Goal: Task Accomplishment & Management: Use online tool/utility

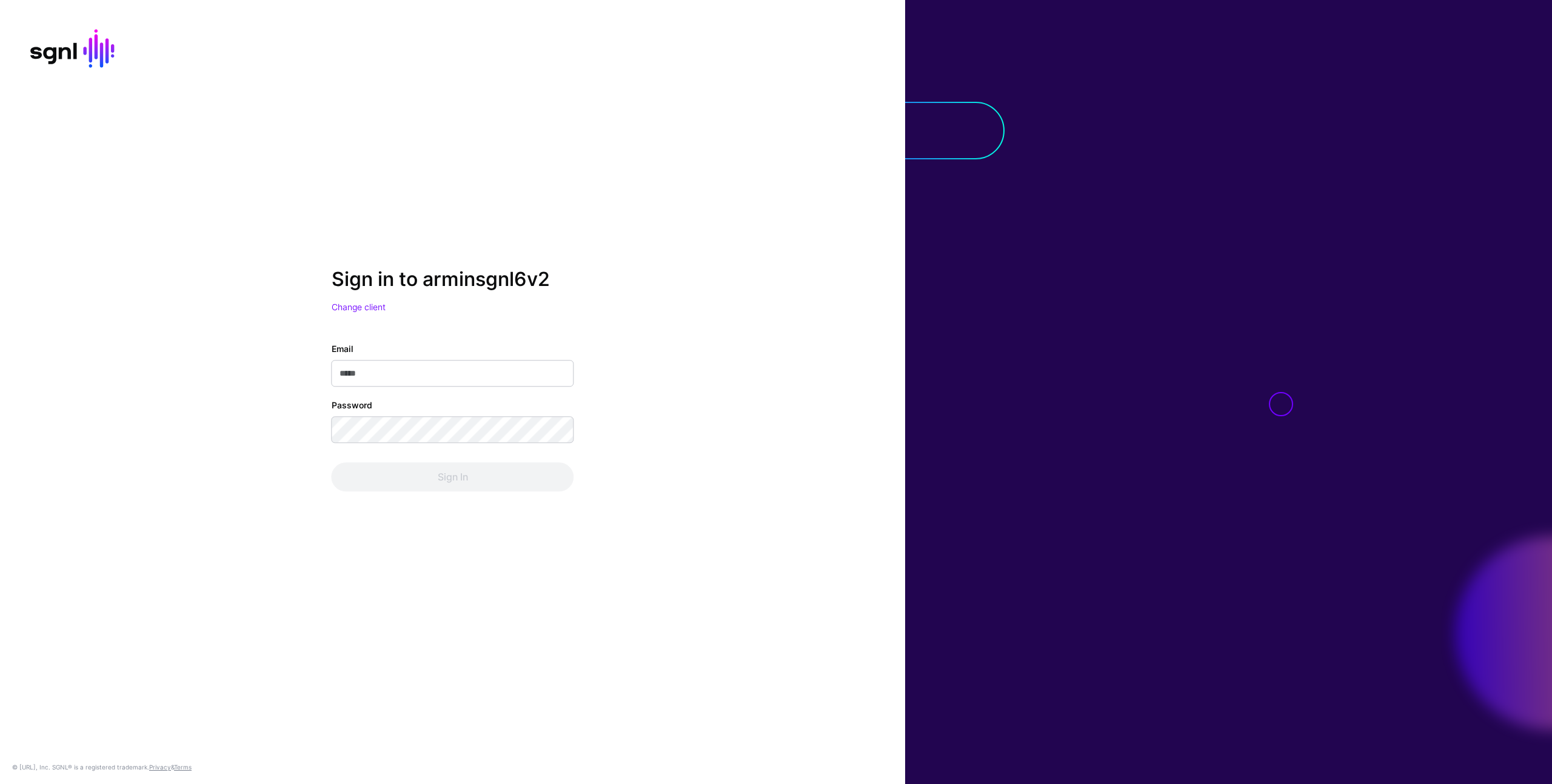
type input "**********"
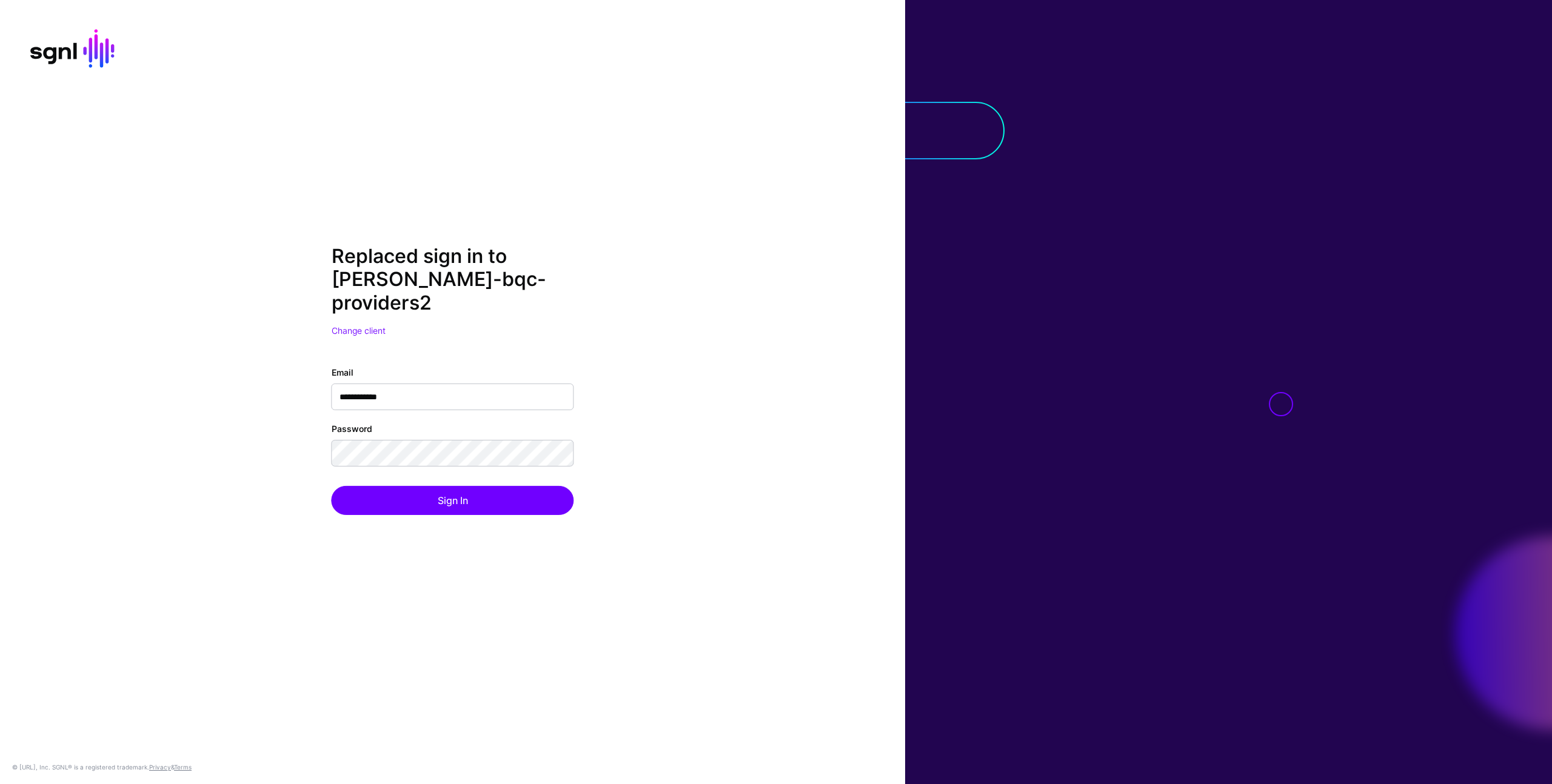
click at [827, 212] on div "**********" at bounding box center [453, 392] width 905 height 784
click at [1358, 400] on div at bounding box center [1228, 392] width 647 height 784
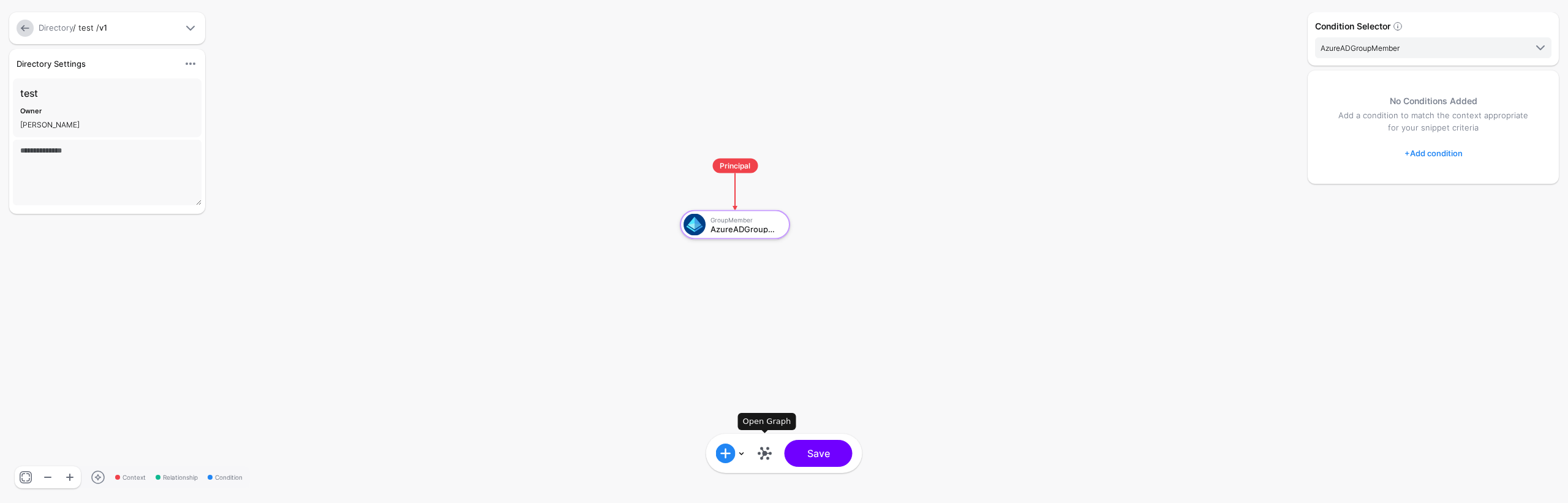
click at [756, 456] on link at bounding box center [765, 453] width 20 height 20
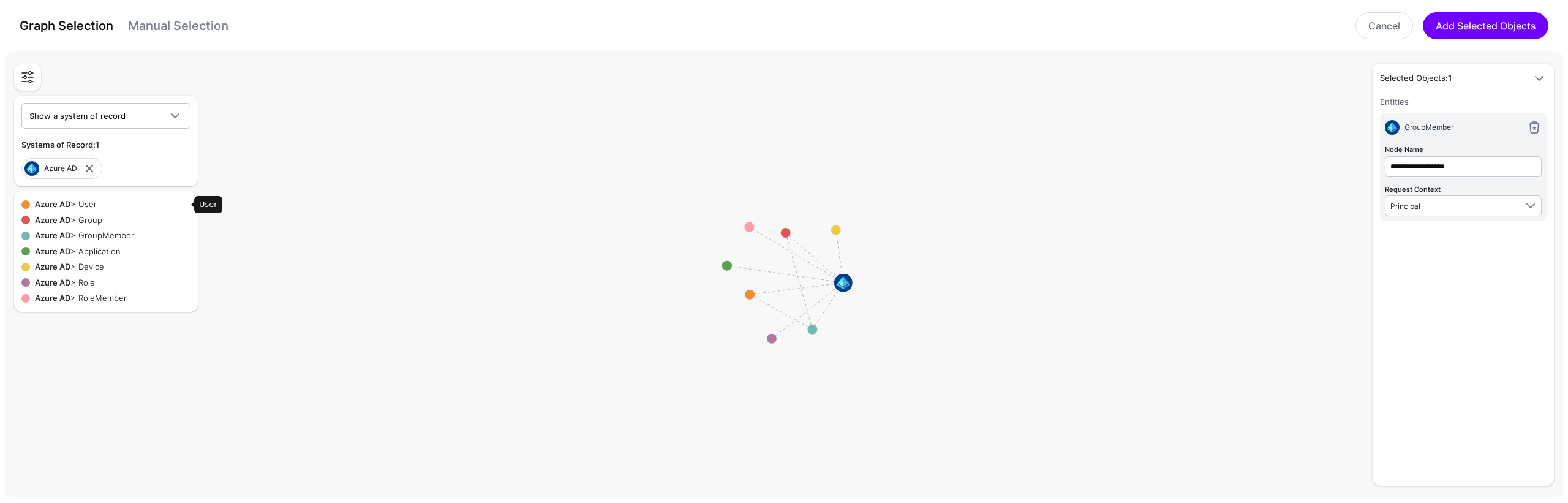
click at [97, 202] on div "Azure AD > User" at bounding box center [110, 204] width 161 height 12
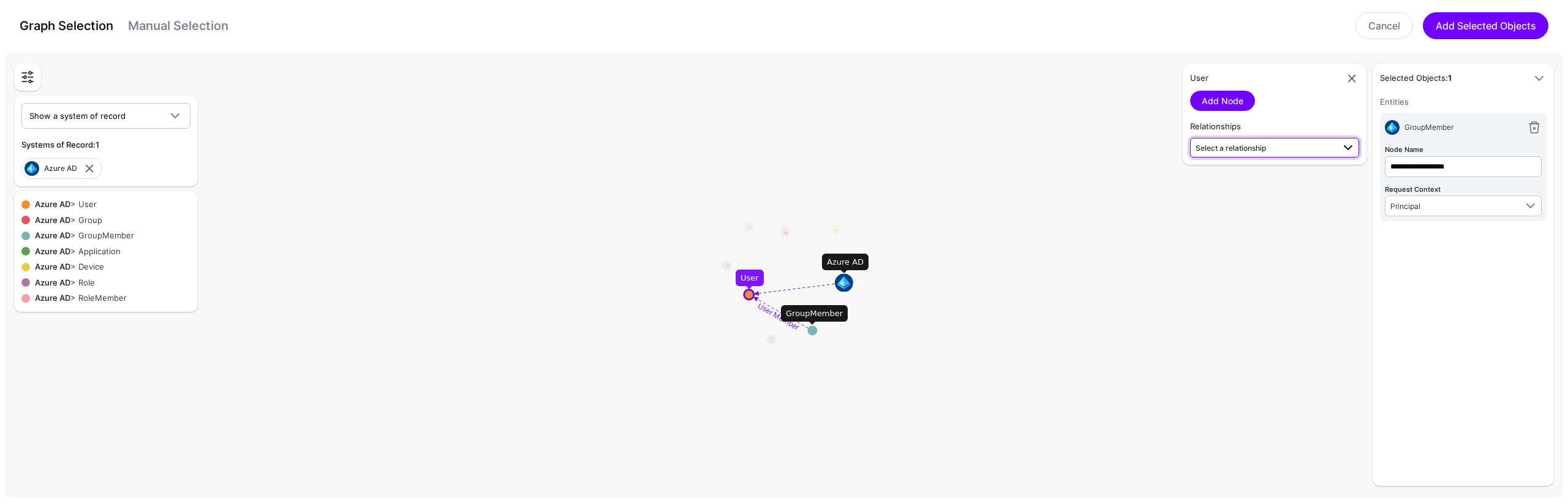
click at [1247, 143] on span "Select a relationship" at bounding box center [1231, 148] width 71 height 9
click at [1237, 190] on span "User (Azure AD) - UserOrganizationVerifiedDomainEmails (GitHub)" at bounding box center [1274, 198] width 150 height 31
click at [1239, 181] on link "Add Relationship" at bounding box center [1236, 180] width 92 height 20
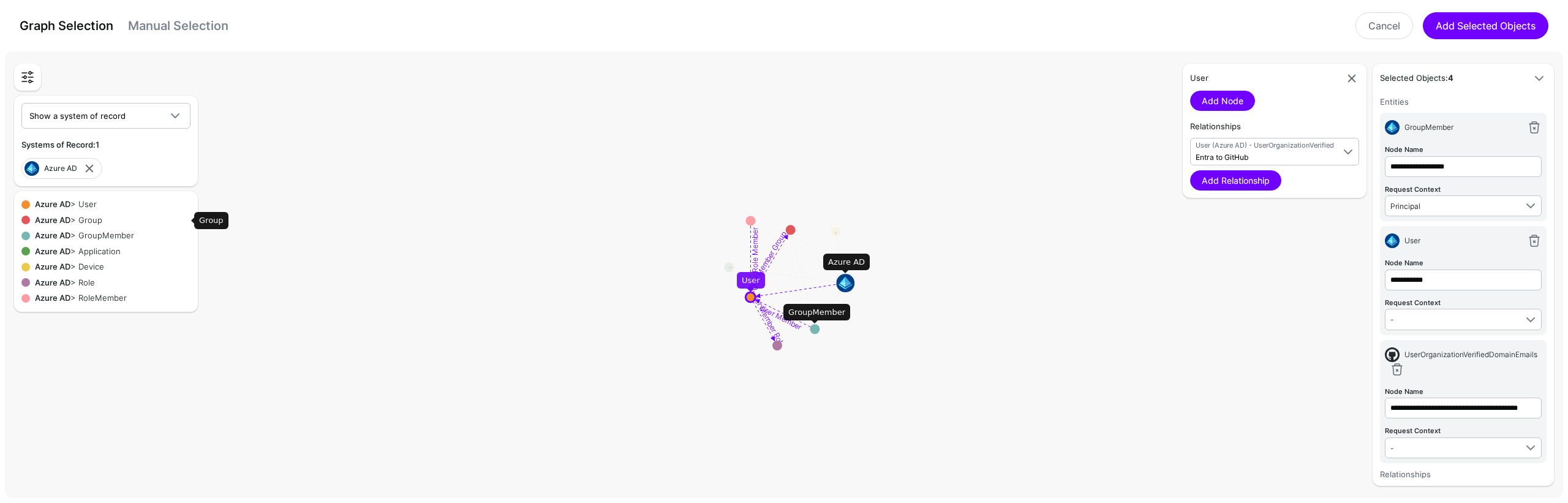
click at [92, 217] on div "Azure AD > Group" at bounding box center [110, 220] width 161 height 12
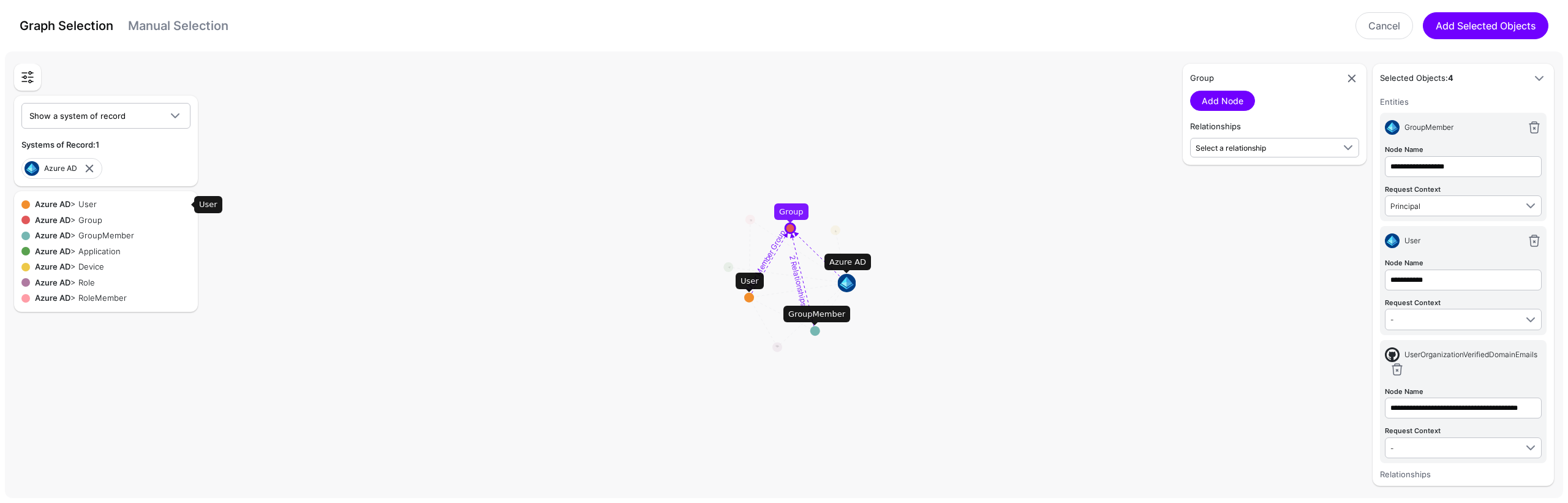
click at [87, 207] on div "Azure AD > User" at bounding box center [110, 204] width 161 height 12
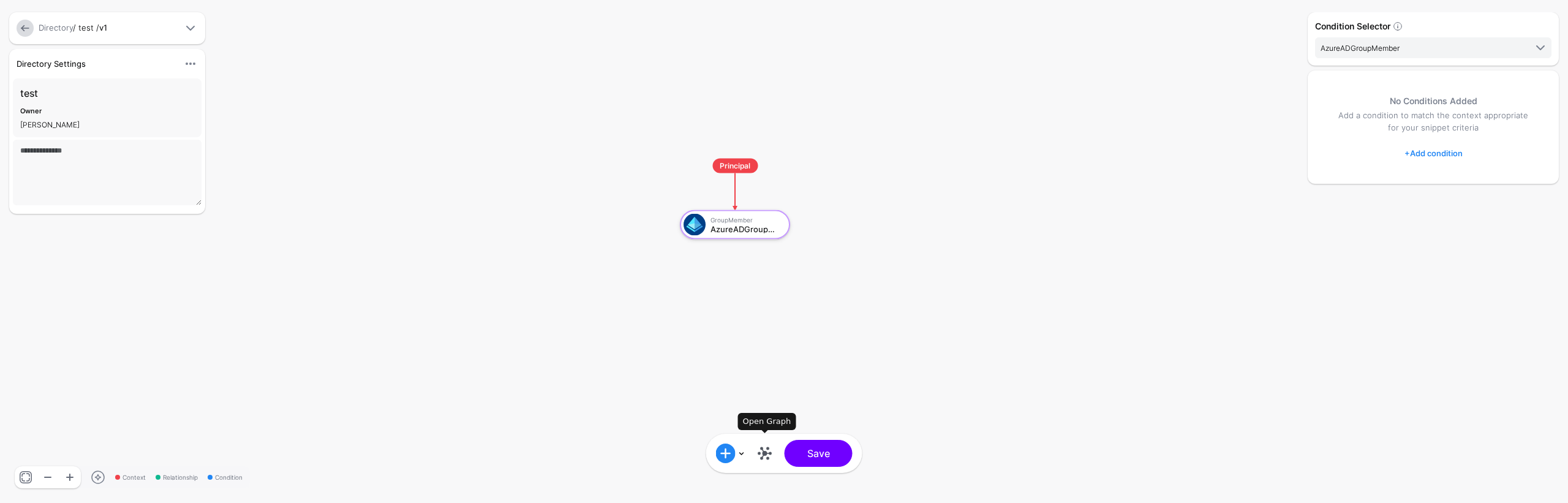
click at [772, 450] on link at bounding box center [765, 453] width 20 height 20
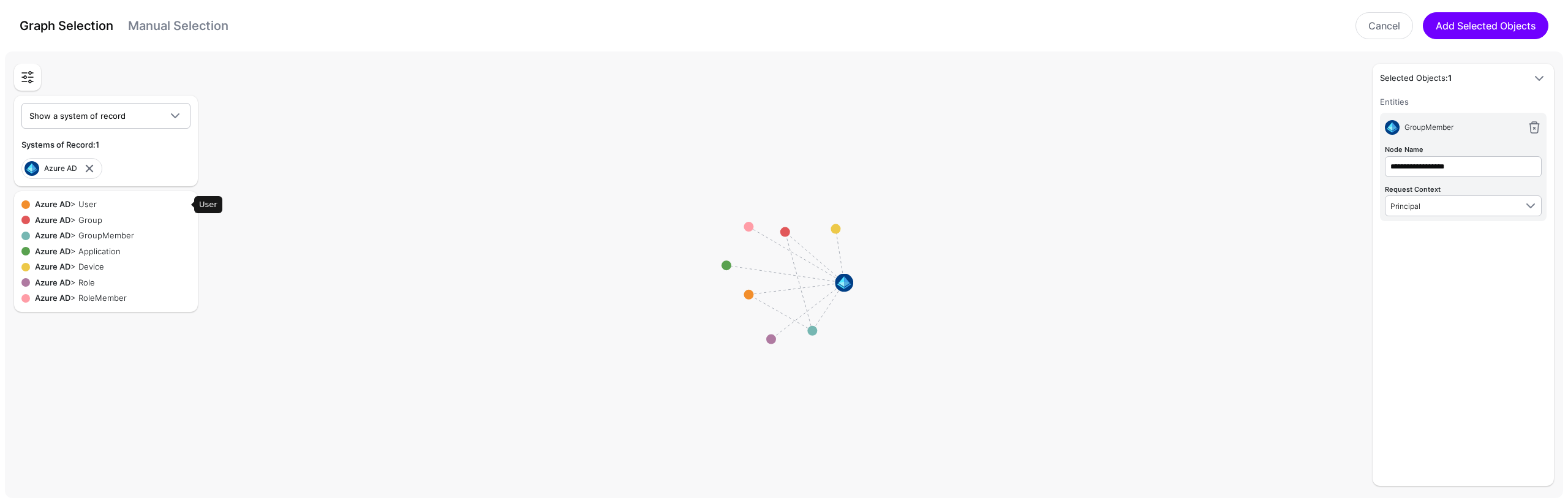
click at [91, 208] on div "Azure AD > User" at bounding box center [110, 204] width 161 height 12
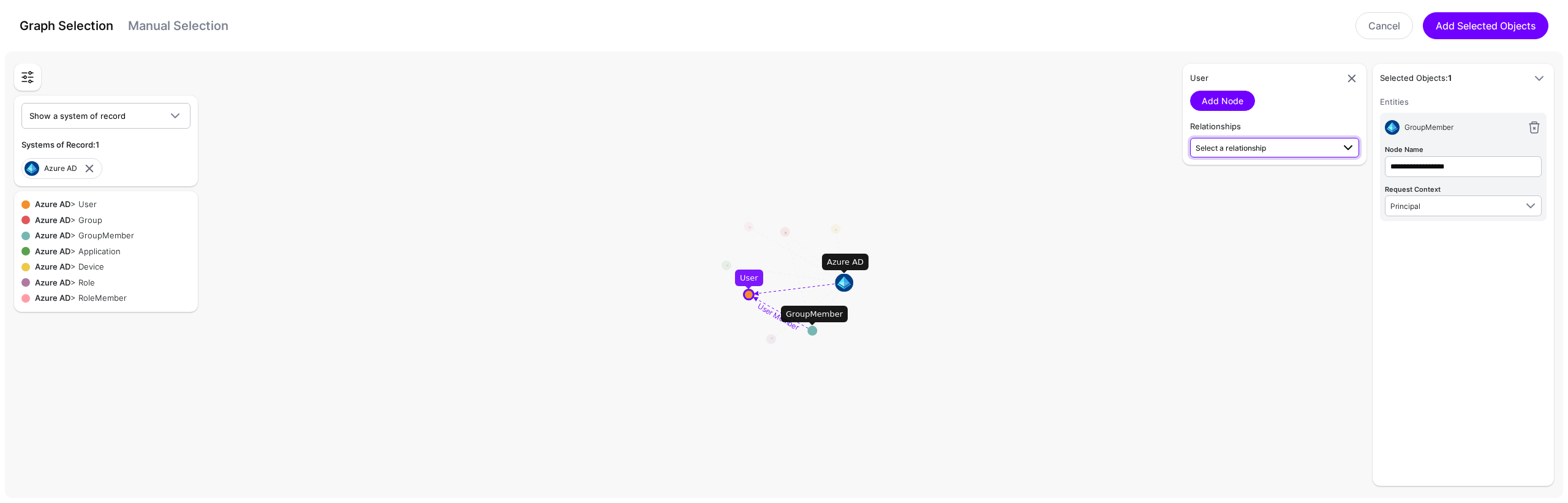
click at [1207, 154] on span "Select a relationship" at bounding box center [1276, 148] width 160 height 15
click at [1218, 187] on span "User (Azure AD) - UserOrganizationVerifiedDomainEmails (GitHub)" at bounding box center [1274, 198] width 150 height 31
click at [1219, 180] on link "Add Relationship" at bounding box center [1236, 180] width 92 height 20
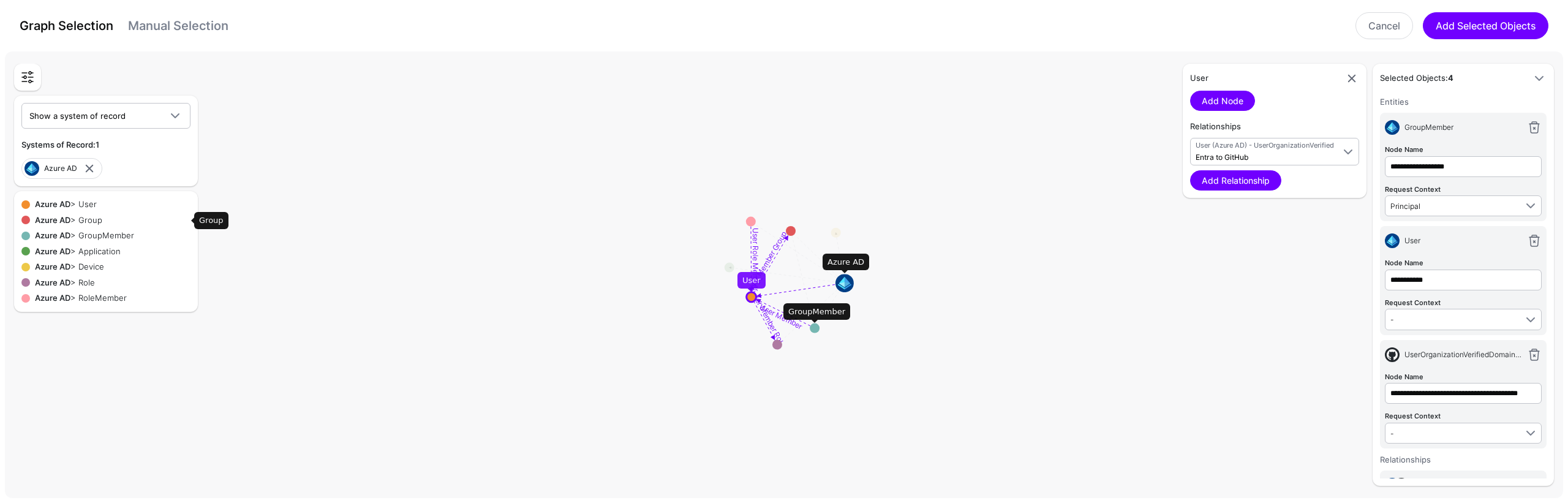
click at [92, 223] on div "Azure AD > Group" at bounding box center [110, 220] width 161 height 12
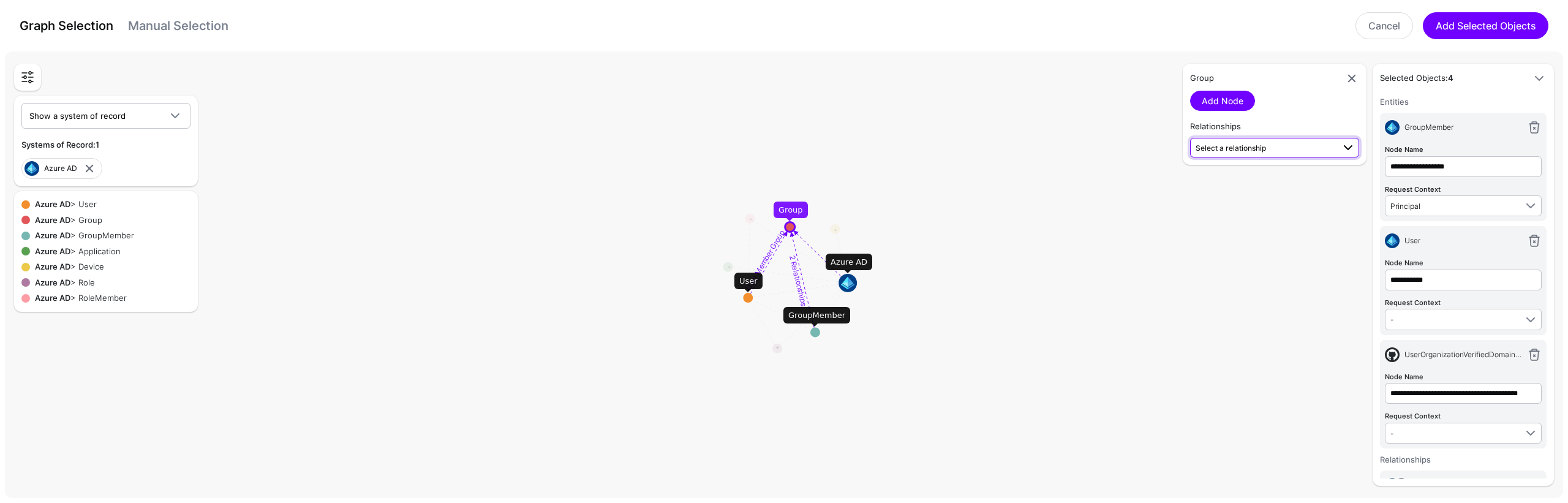
click at [1242, 147] on span "Select a relationship" at bounding box center [1231, 148] width 71 height 9
drag, startPoint x: 1227, startPoint y: 177, endPoint x: 1371, endPoint y: 63, distance: 183.7
click at [1226, 177] on span "User Member Group User (Azure AD) - Group (Azure AD)" at bounding box center [1274, 182] width 150 height 29
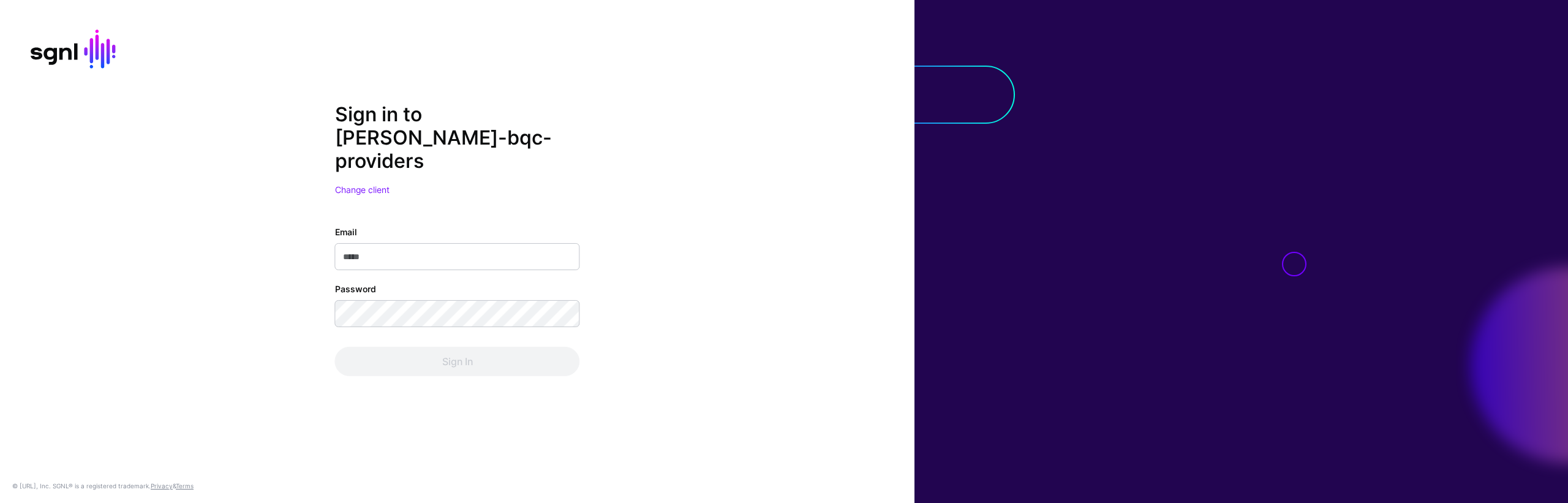
type input "**********"
